Goal: Information Seeking & Learning: Find specific fact

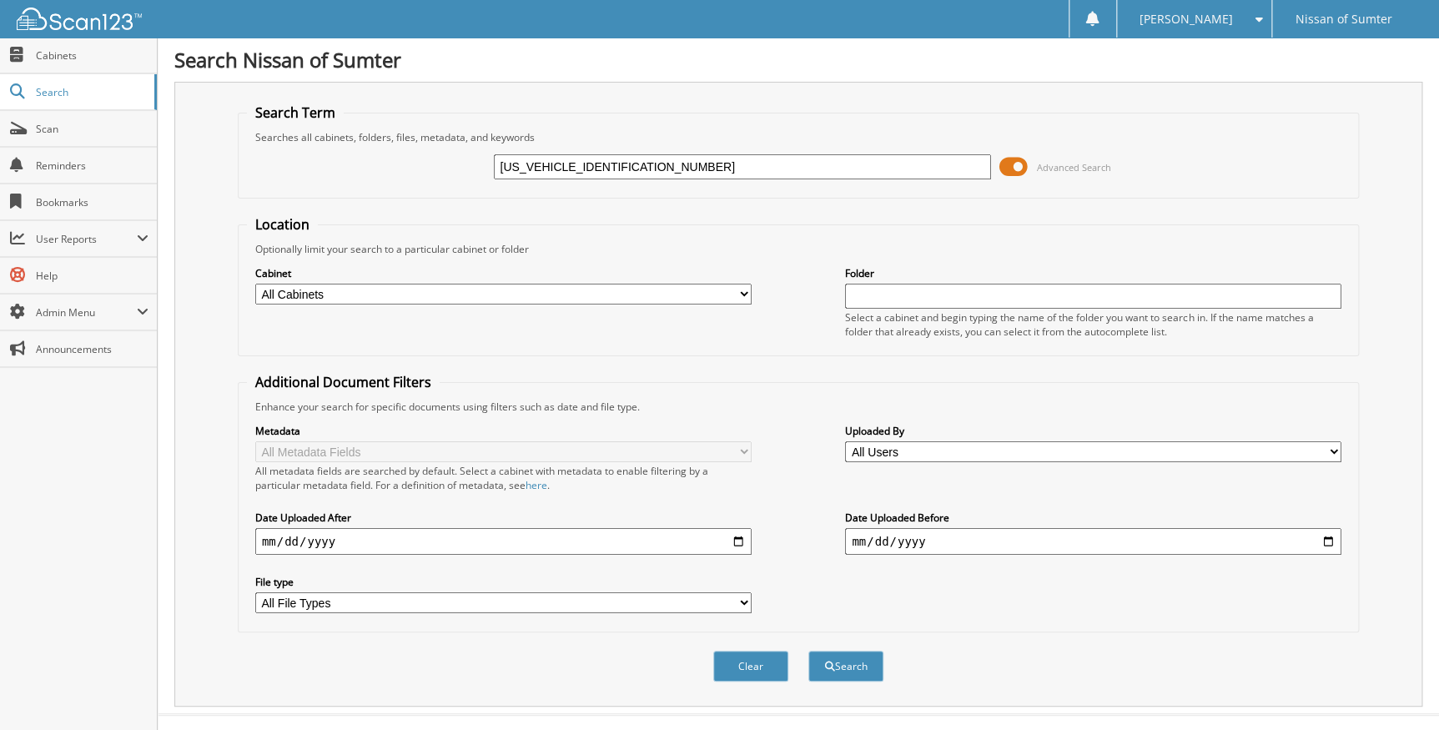
drag, startPoint x: 562, startPoint y: 164, endPoint x: 370, endPoint y: 154, distance: 193.0
click at [374, 160] on div "[US_VEHICLE_IDENTIFICATION_NUMBER] Advanced Search" at bounding box center [798, 166] width 1103 height 45
type input "KC815903"
click at [1023, 163] on span at bounding box center [1013, 166] width 28 height 25
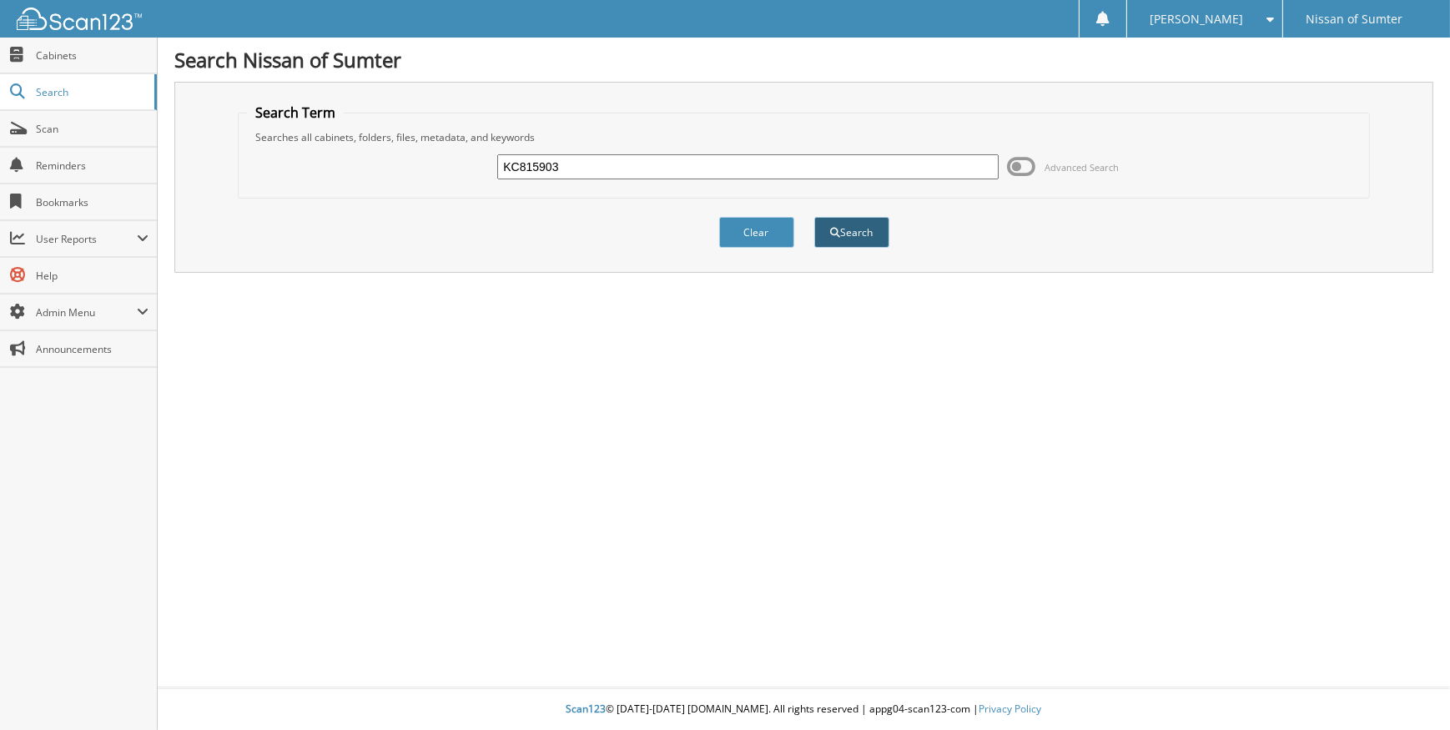
click at [838, 223] on button "Search" at bounding box center [851, 232] width 75 height 31
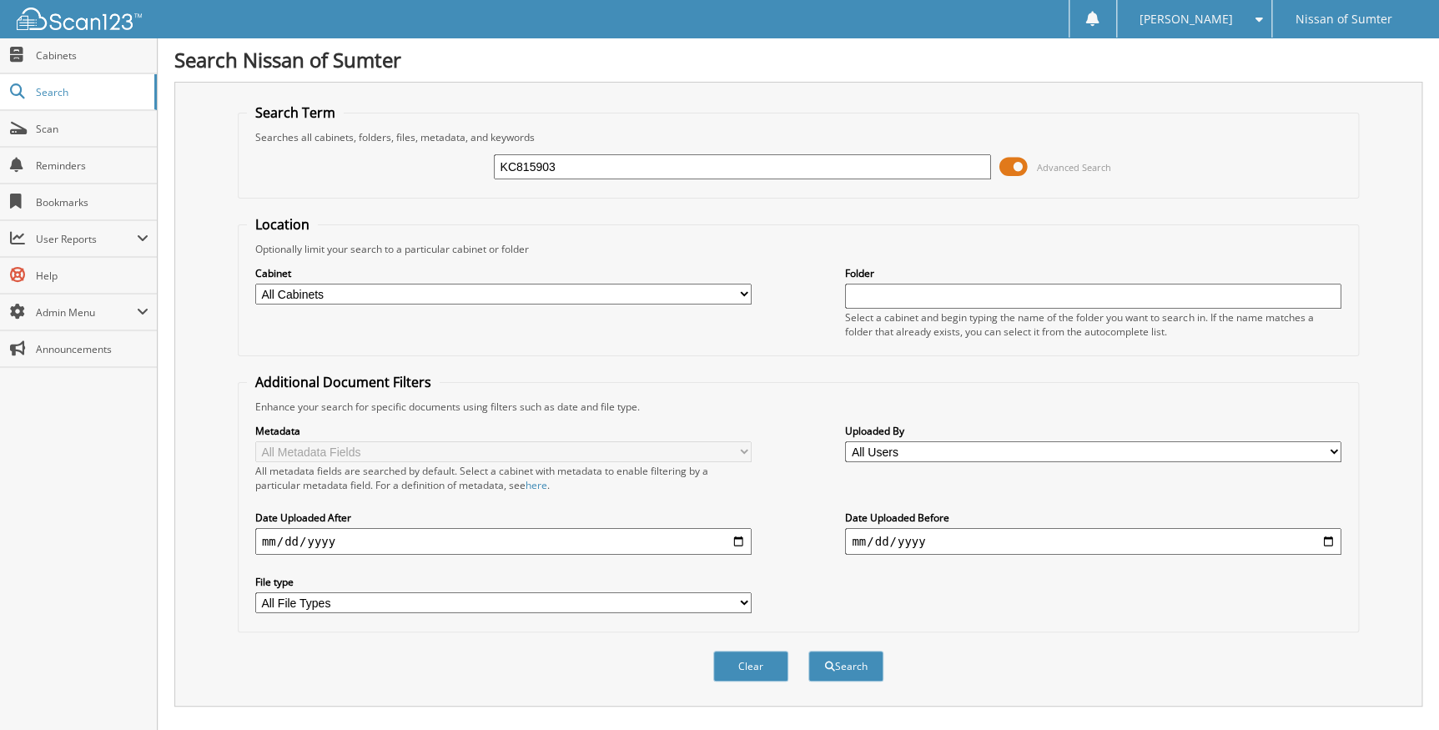
click at [1022, 161] on span at bounding box center [1013, 166] width 28 height 25
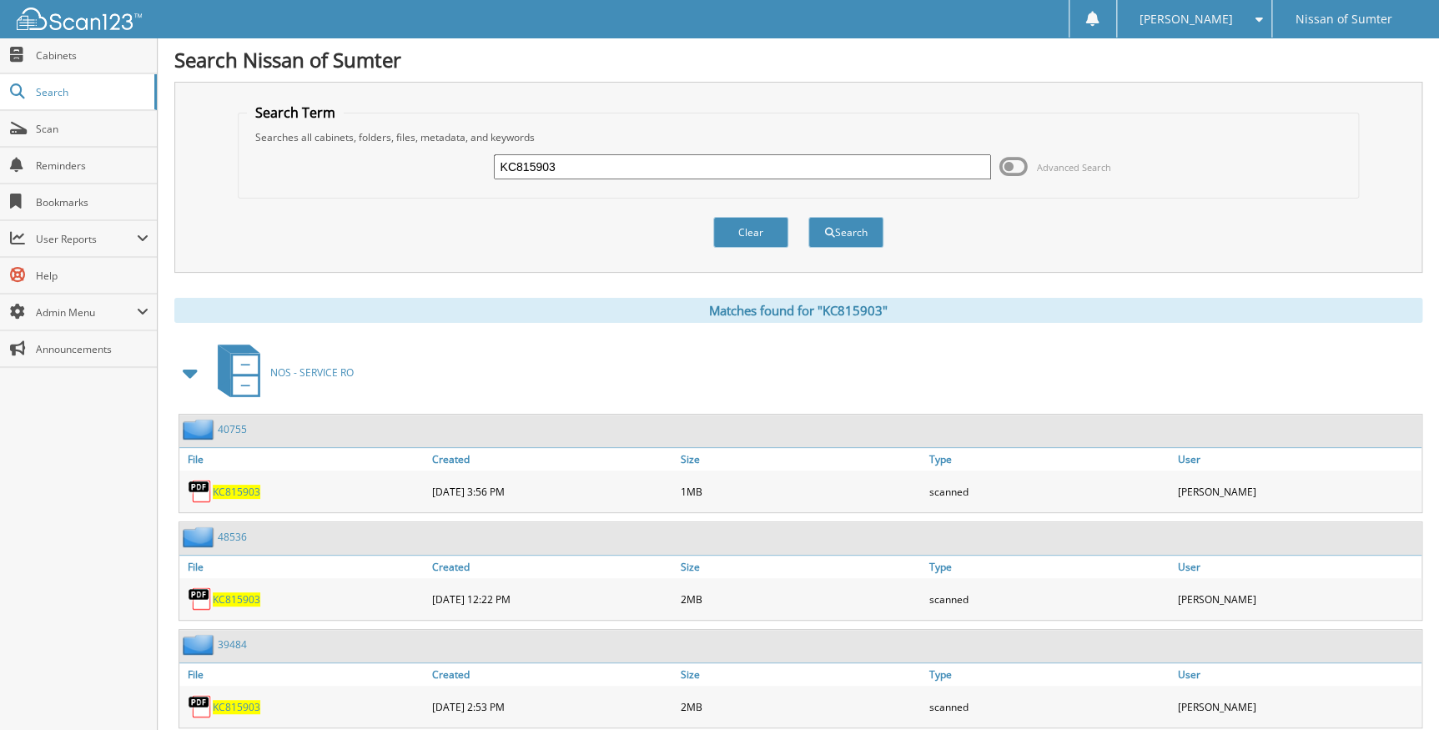
click at [193, 378] on span at bounding box center [190, 373] width 23 height 30
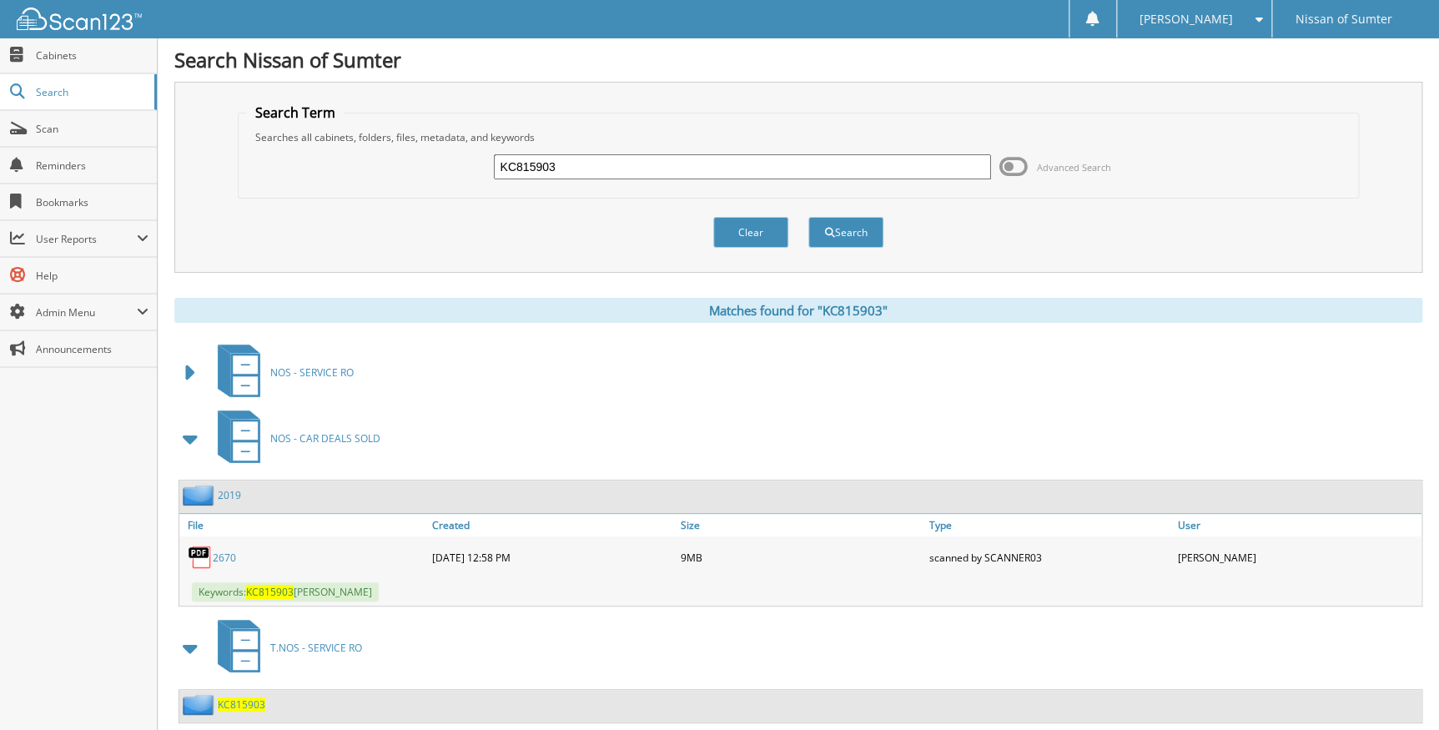
click at [191, 445] on span at bounding box center [190, 439] width 23 height 30
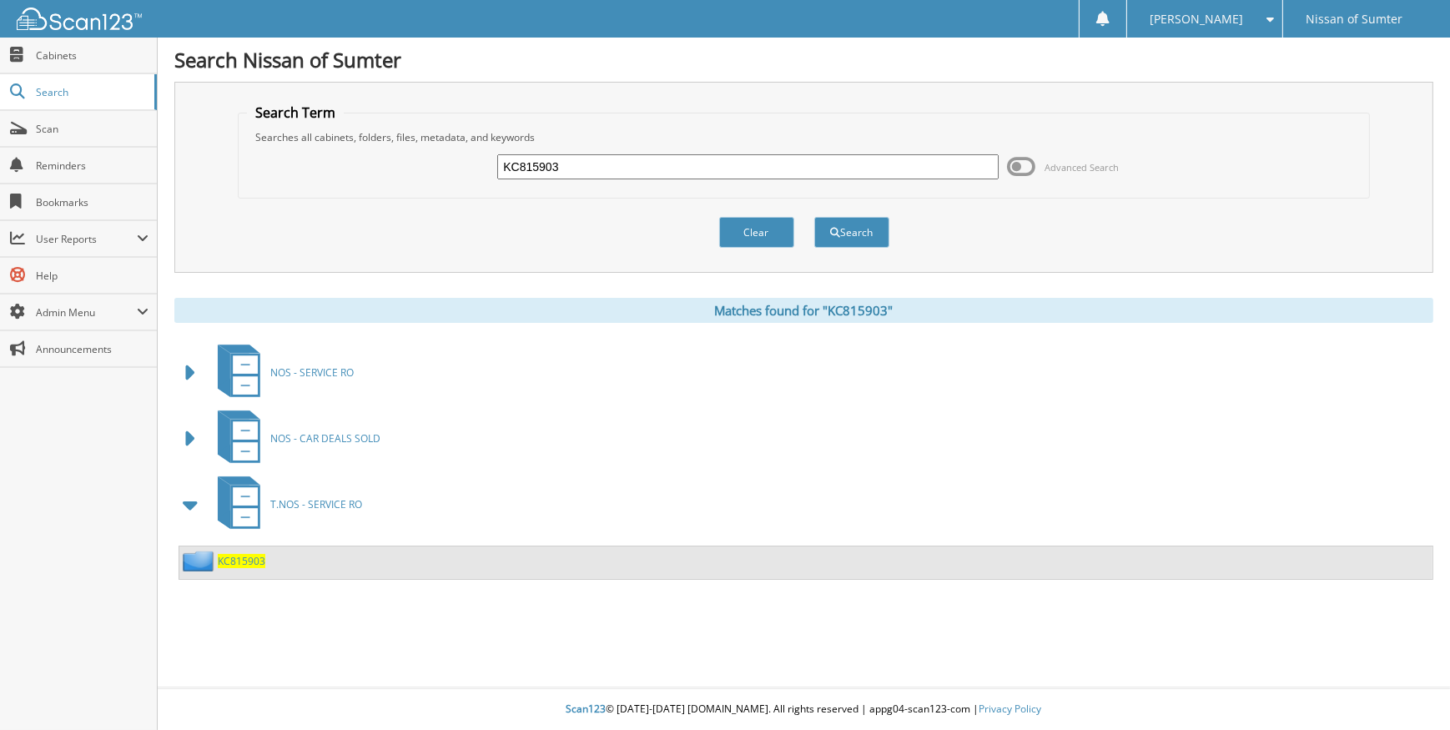
click at [194, 503] on span at bounding box center [190, 505] width 23 height 30
